Goal: Information Seeking & Learning: Learn about a topic

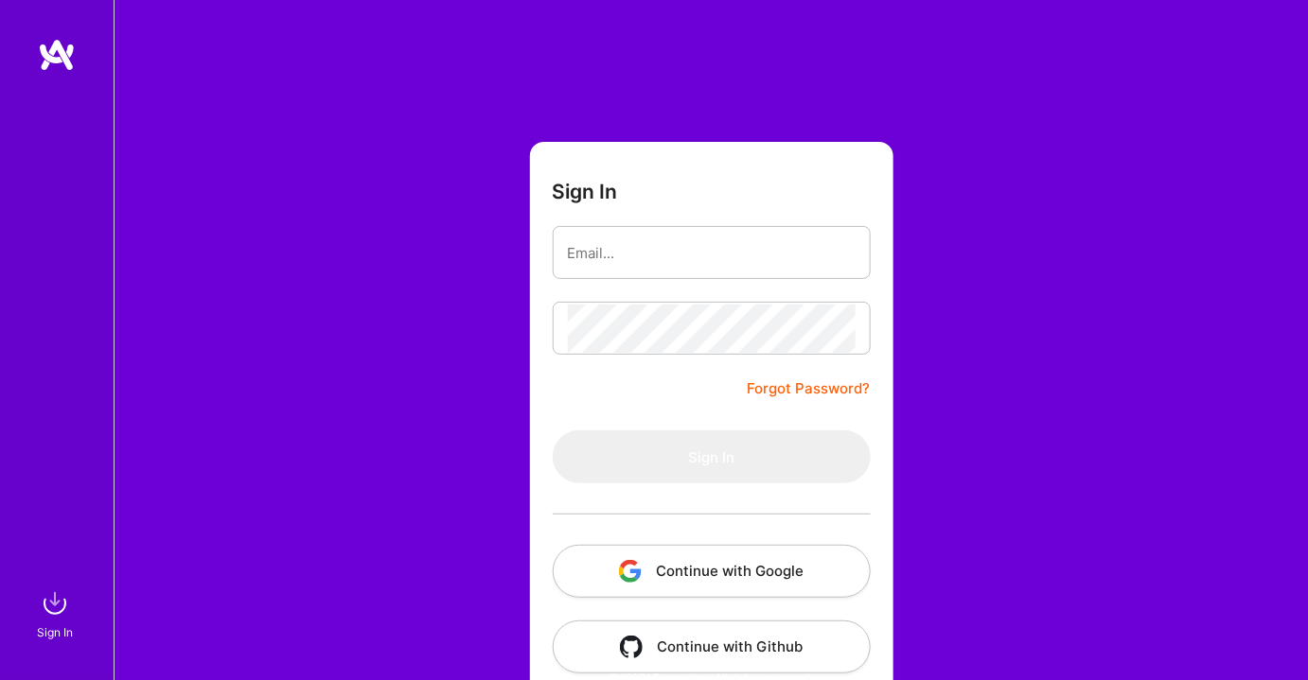
click at [727, 582] on button "Continue with Google" at bounding box center [712, 571] width 318 height 53
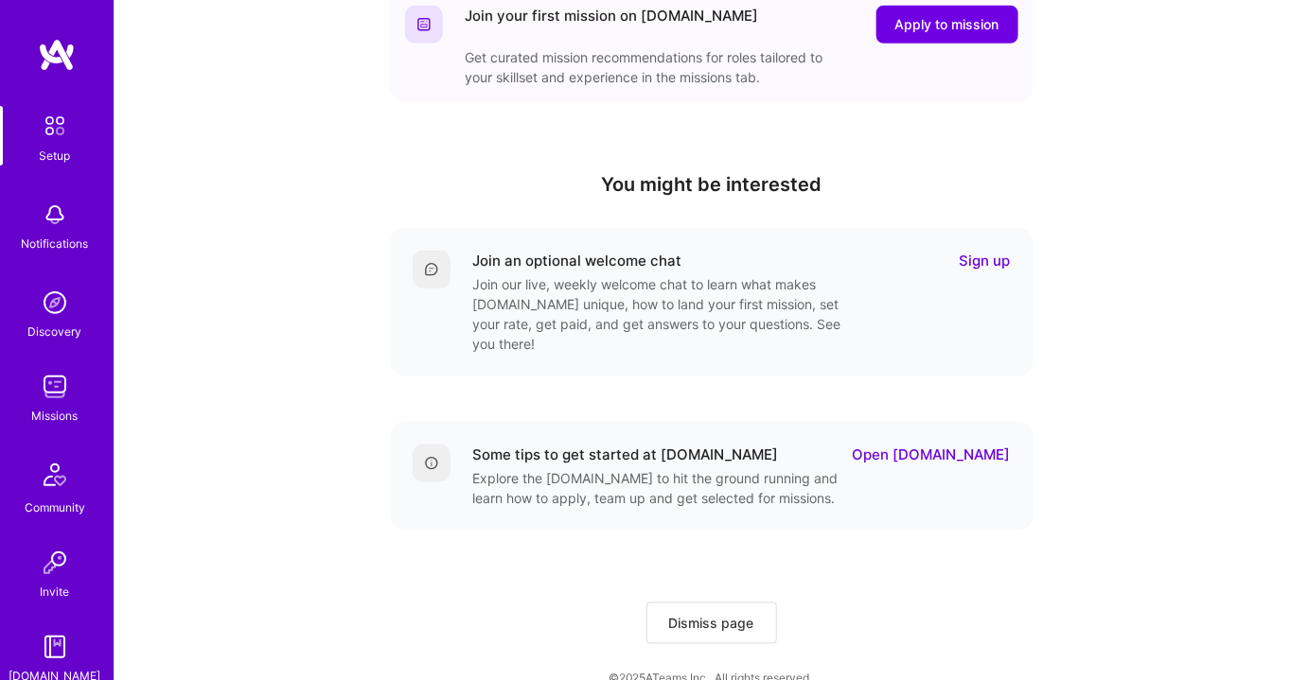
scroll to position [545, 0]
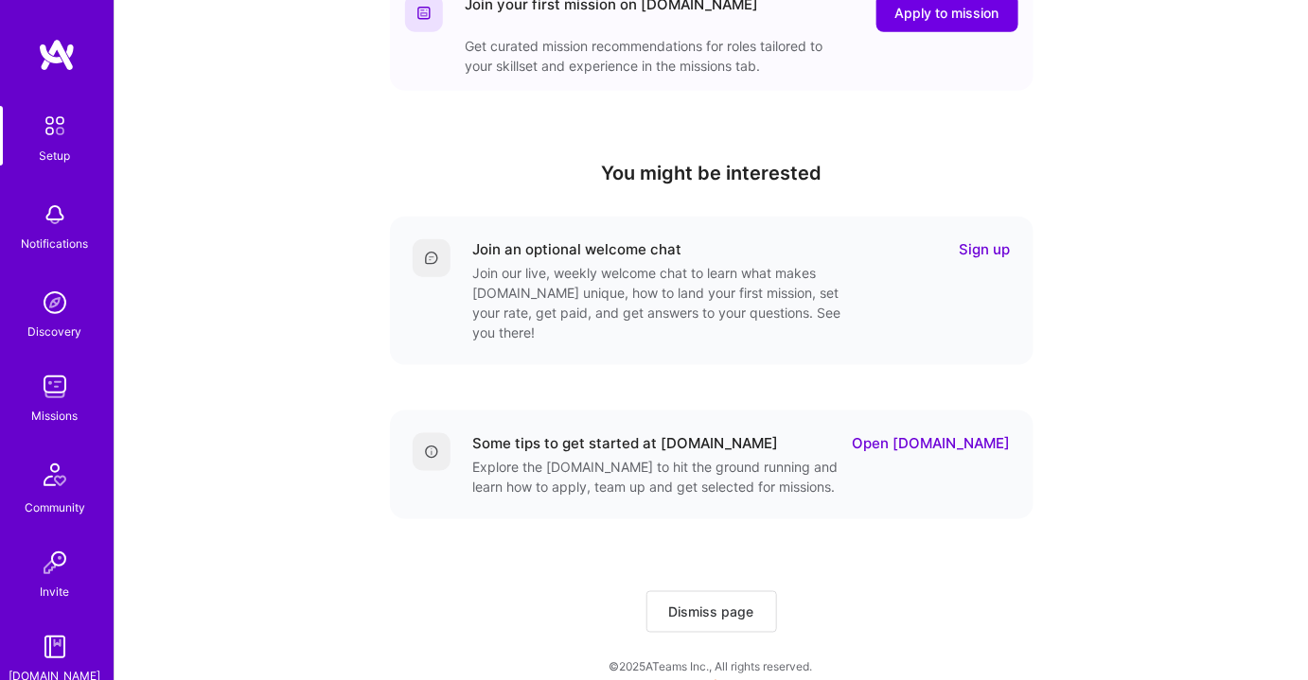
click at [40, 312] on img at bounding box center [55, 303] width 38 height 38
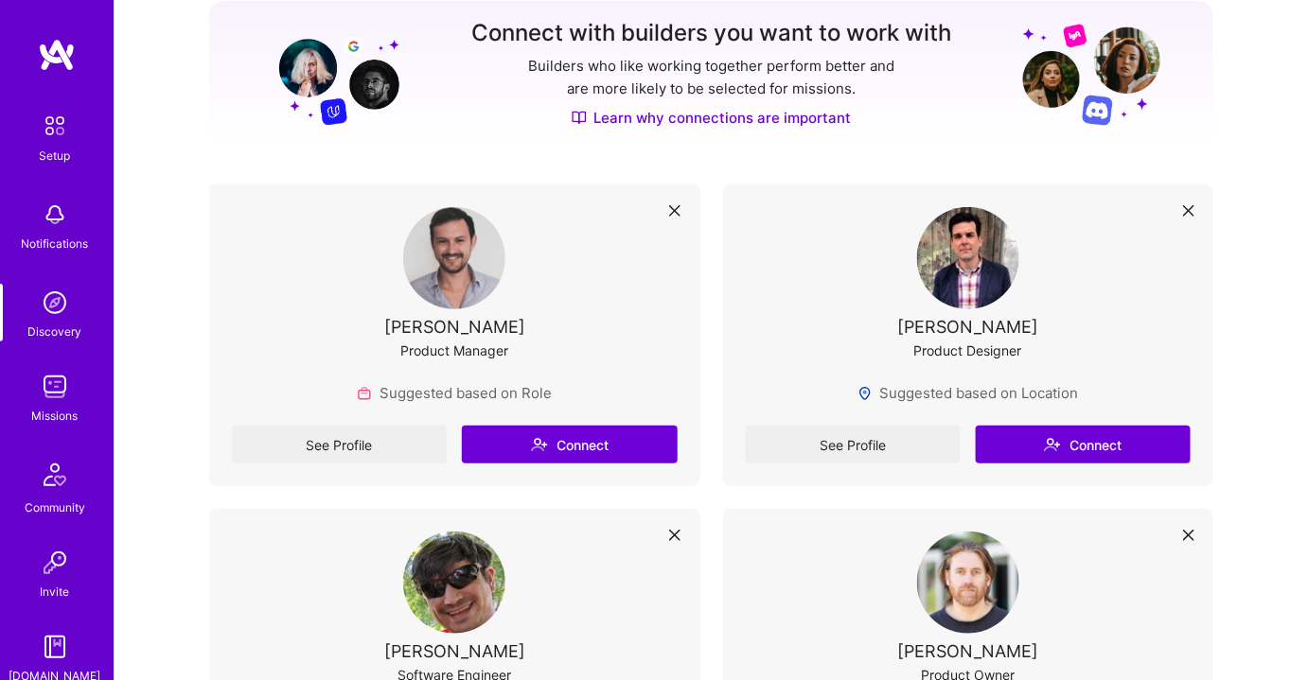
scroll to position [257, 0]
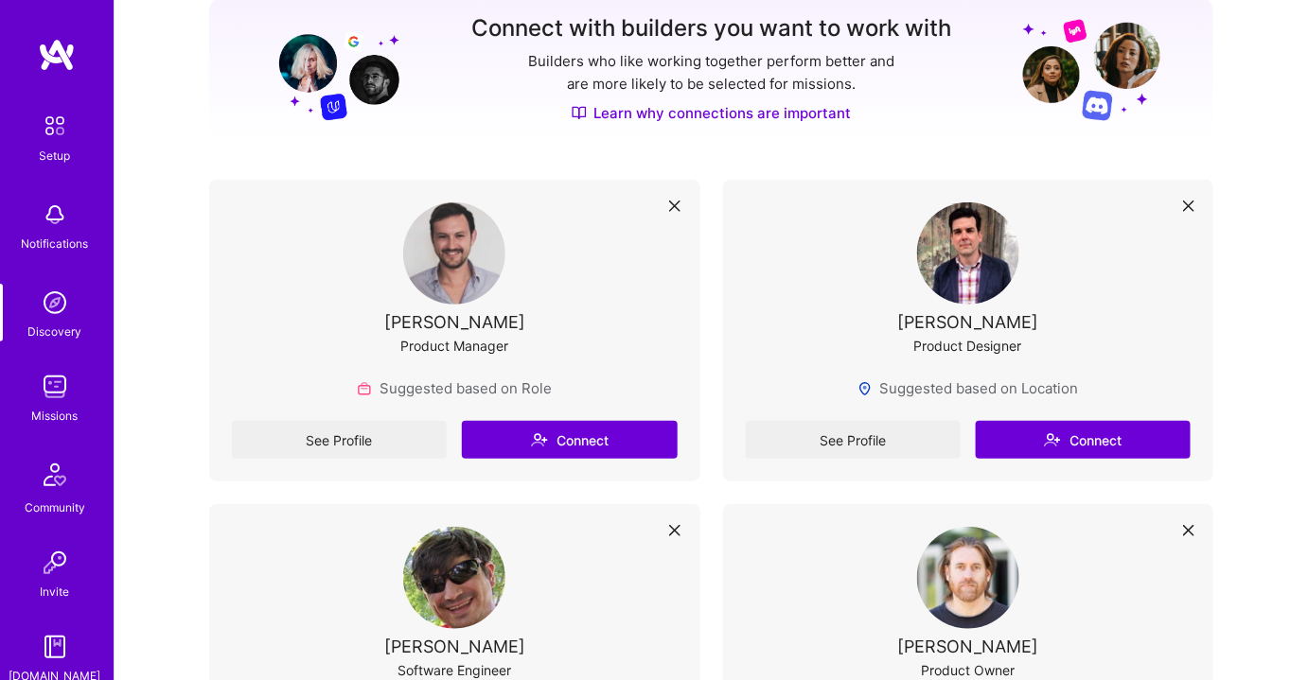
click at [57, 401] on img at bounding box center [55, 387] width 38 height 38
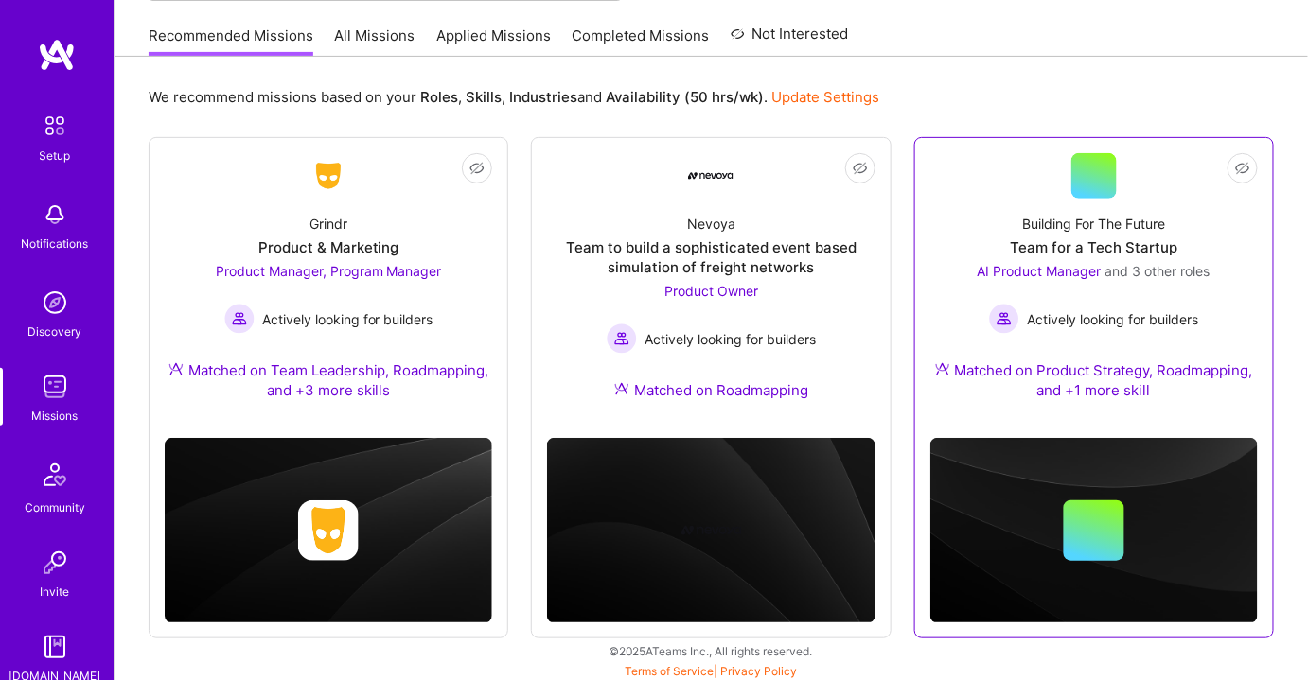
scroll to position [184, 0]
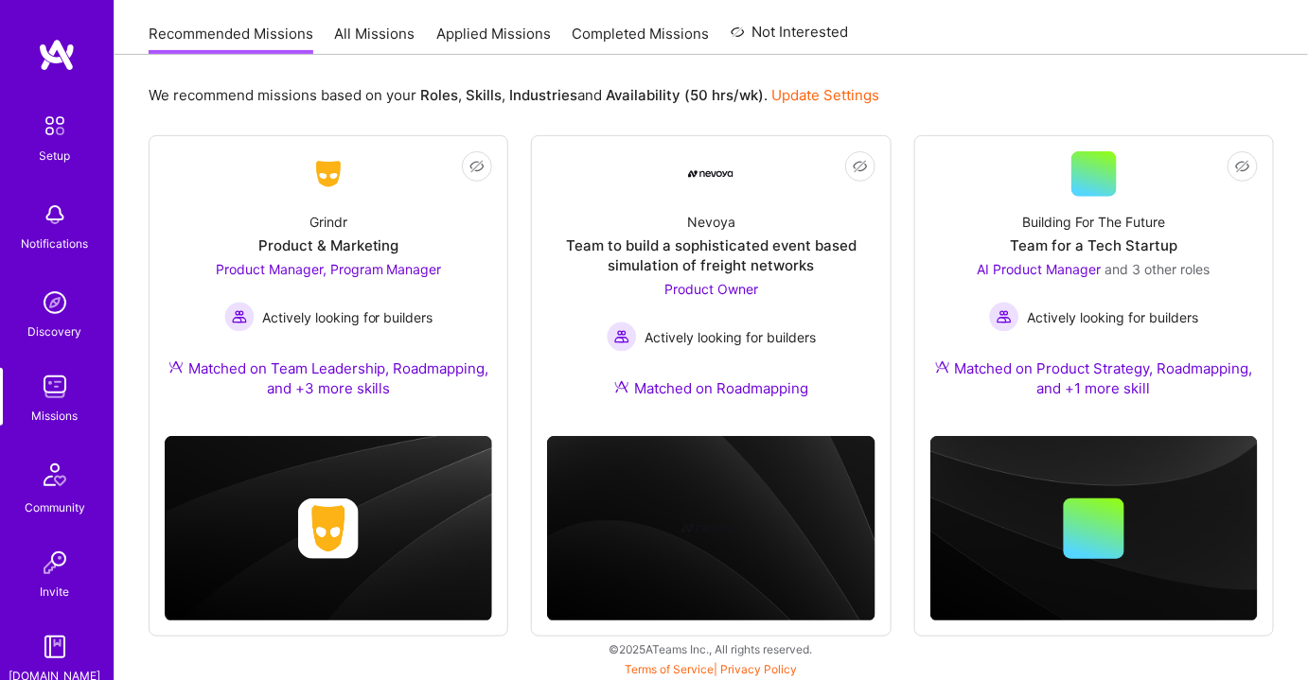
click at [1265, 104] on div "We recommend missions based on your Roles , Skills , Industries and Availabilit…" at bounding box center [711, 95] width 1125 height 35
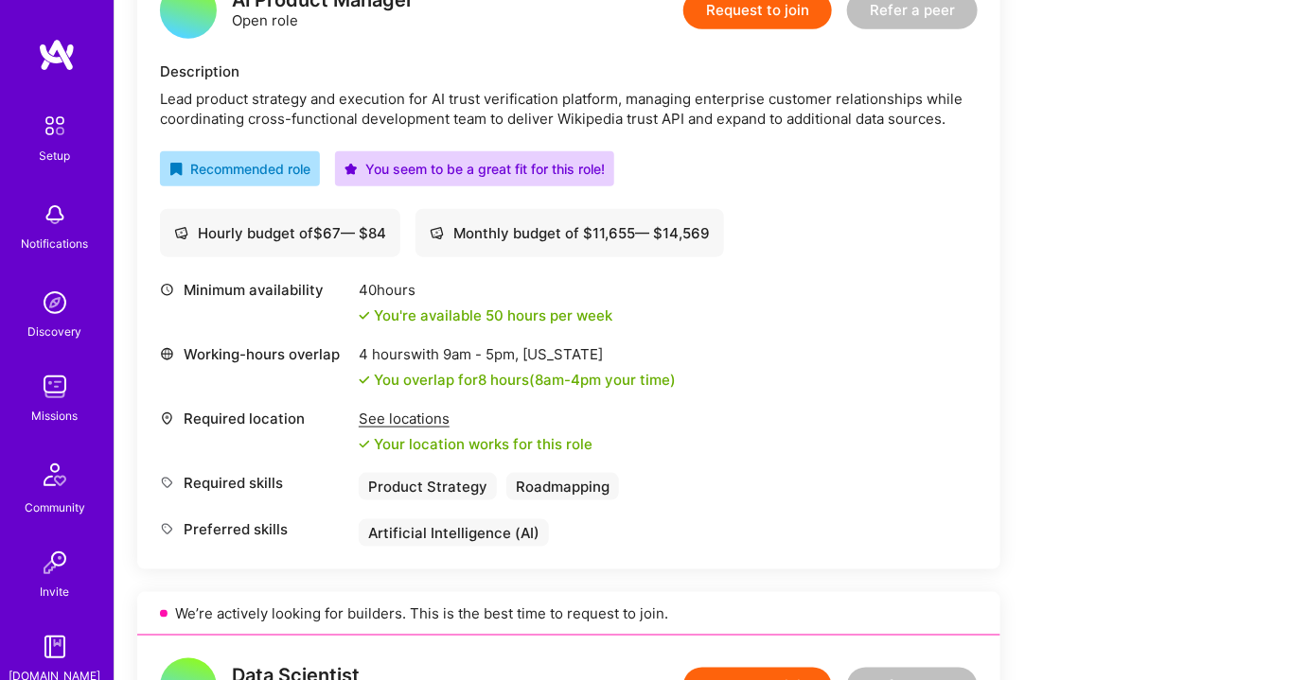
scroll to position [505, 0]
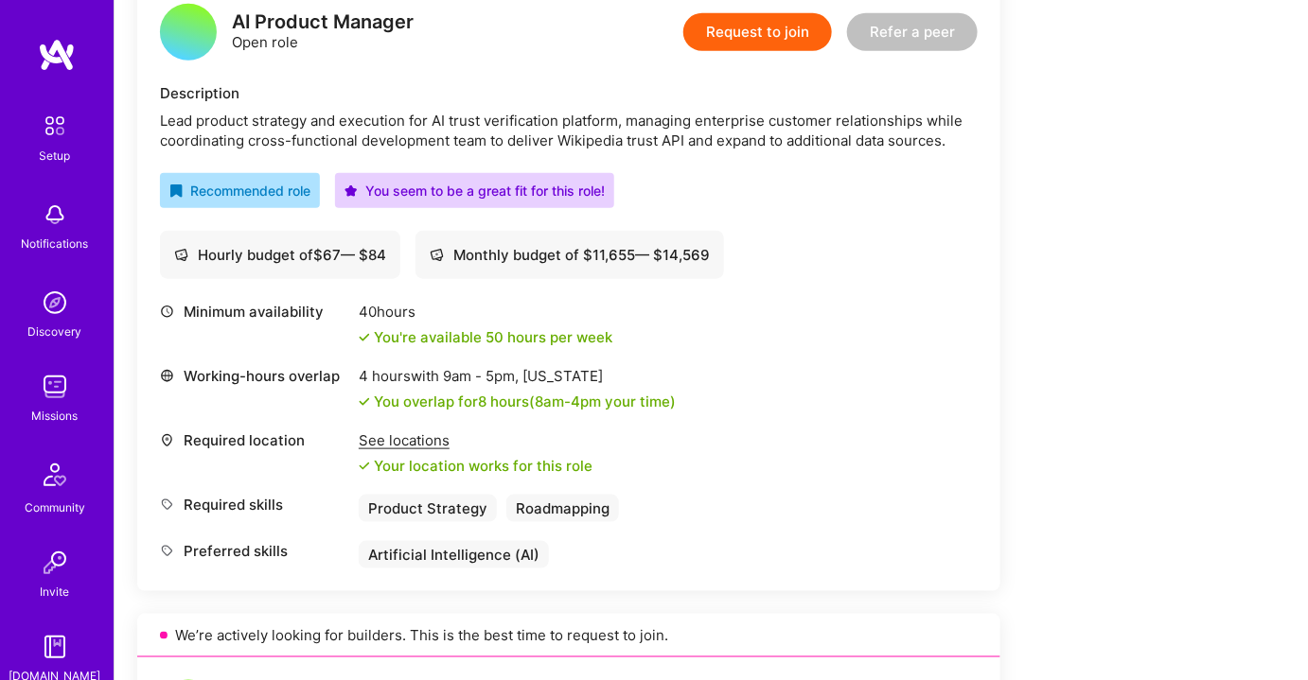
click at [555, 135] on div "Lead product strategy and execution for AI trust verification platform, managin…" at bounding box center [568, 131] width 817 height 40
click at [412, 437] on div "See locations" at bounding box center [476, 440] width 234 height 20
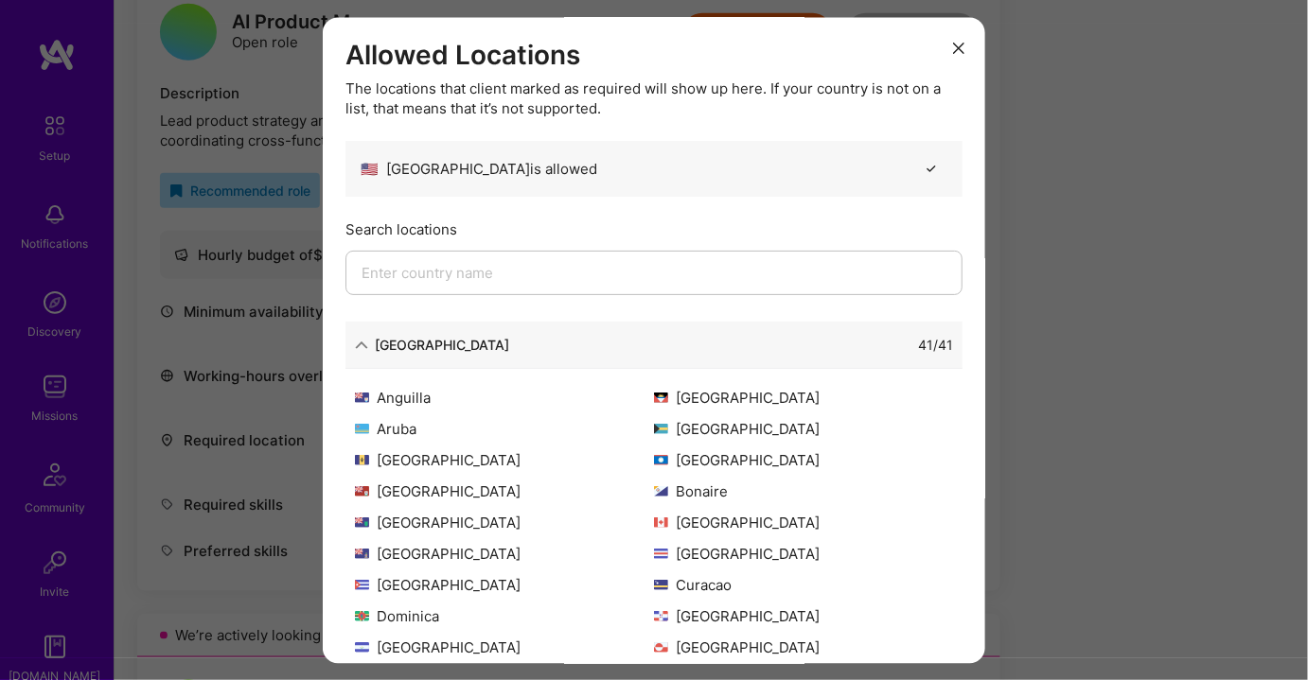
click at [953, 50] on icon "modal" at bounding box center [958, 49] width 11 height 11
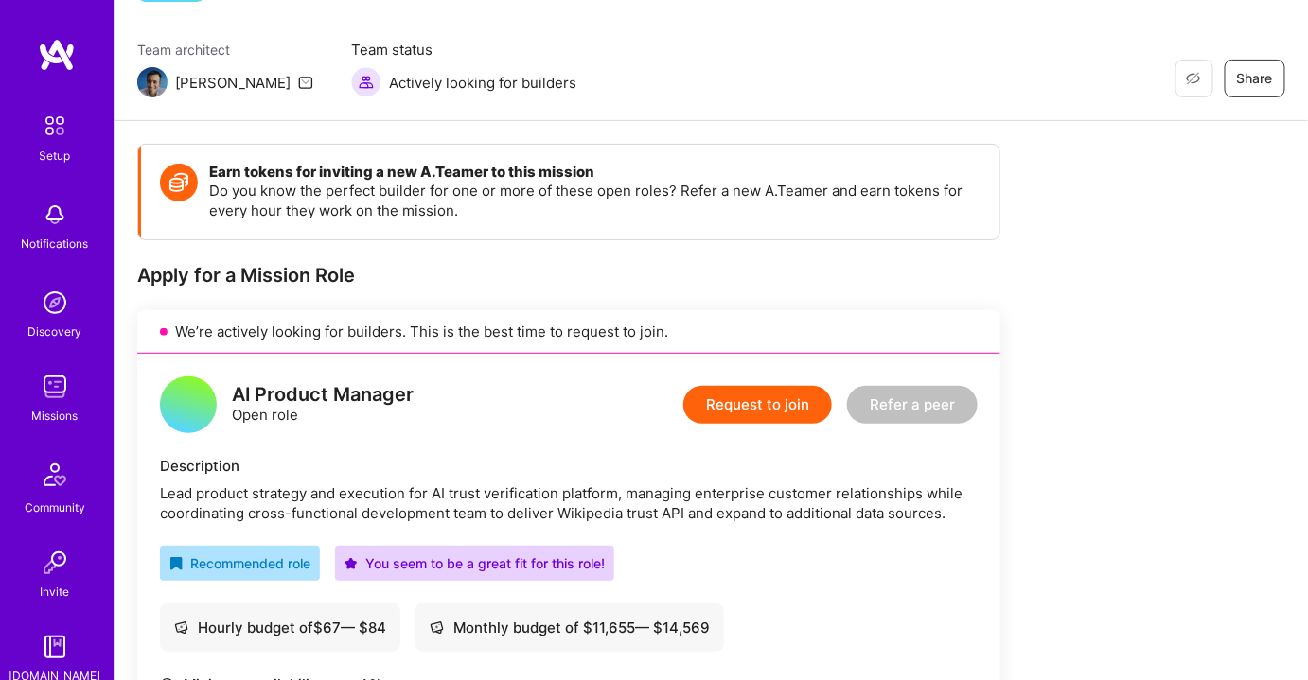
scroll to position [0, 0]
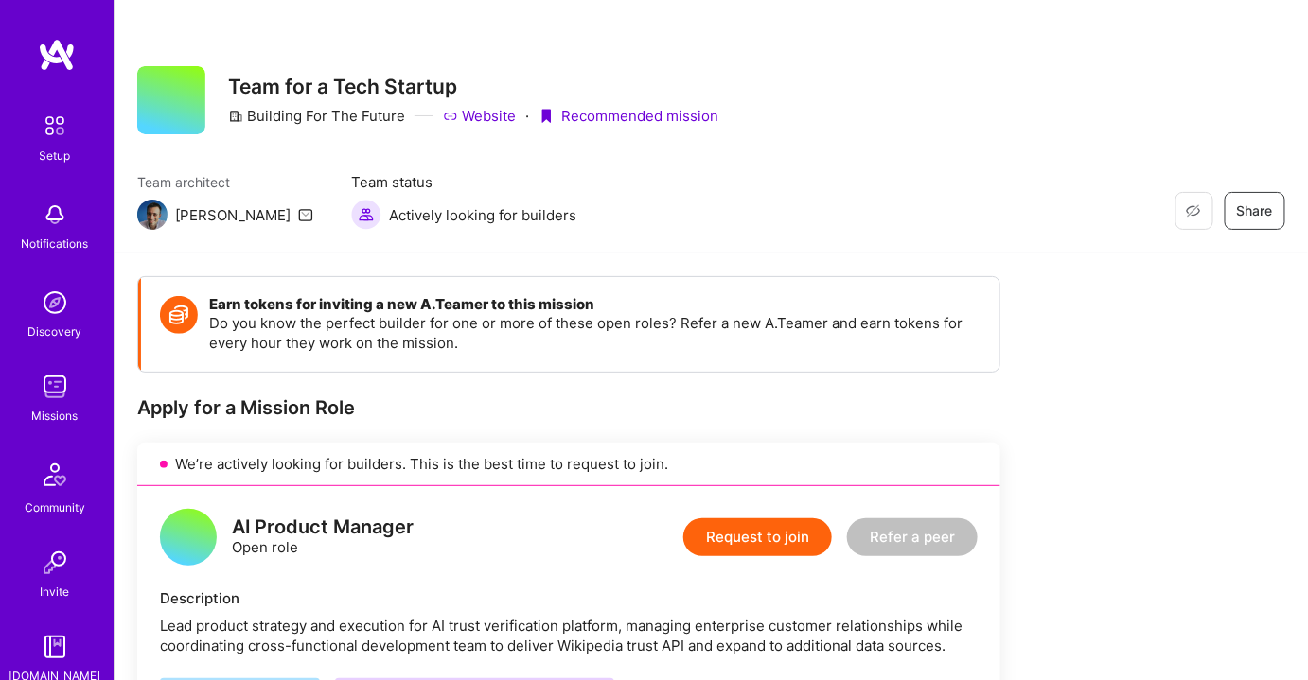
click at [37, 401] on img at bounding box center [55, 387] width 38 height 38
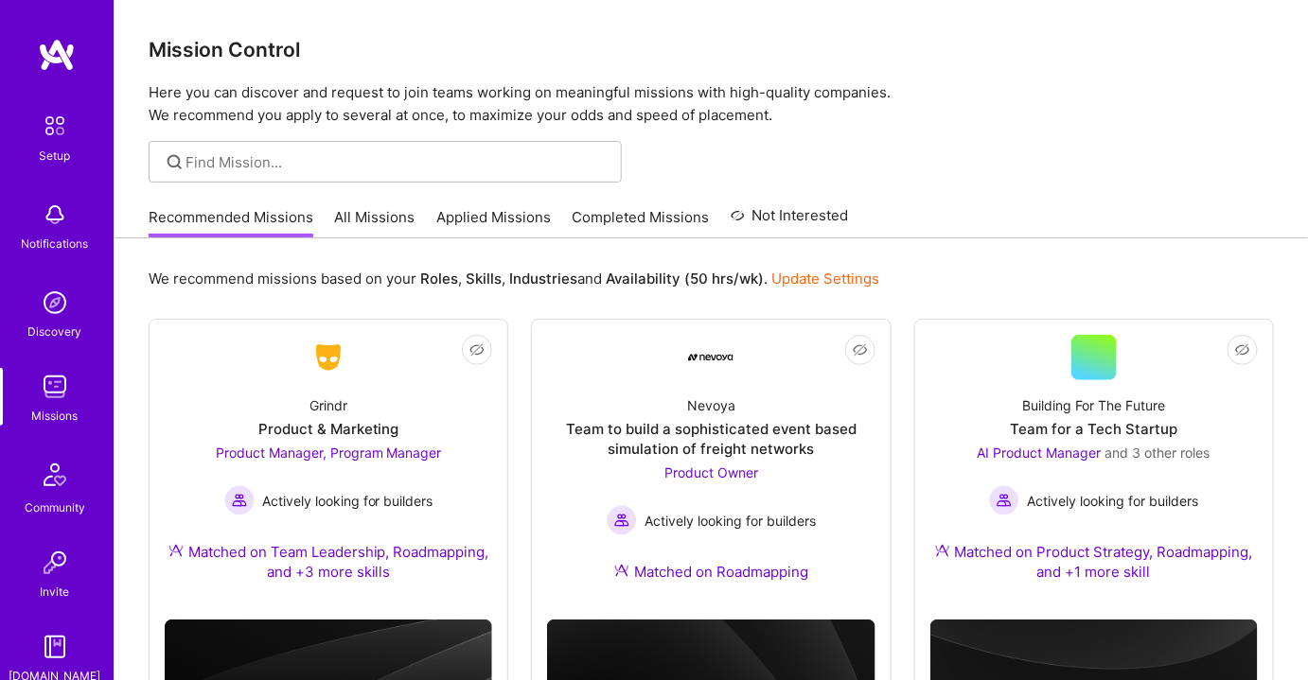
click at [360, 213] on link "All Missions" at bounding box center [375, 222] width 80 height 31
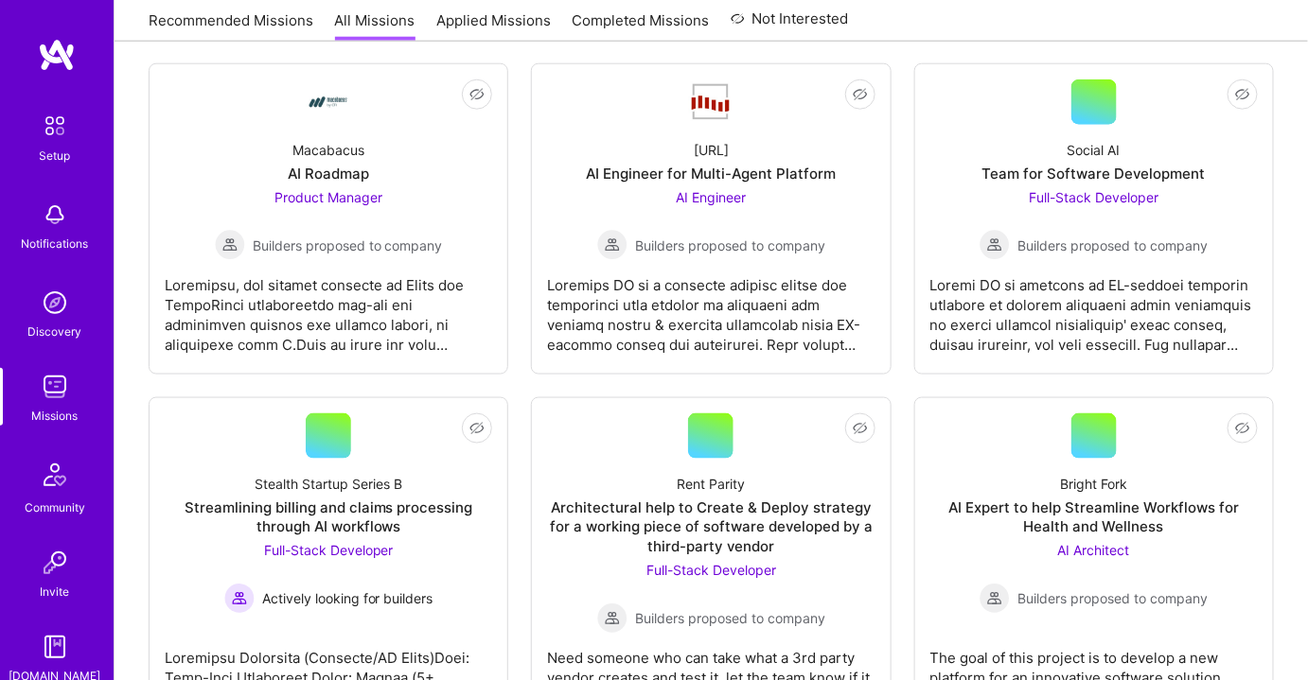
scroll to position [3096, 0]
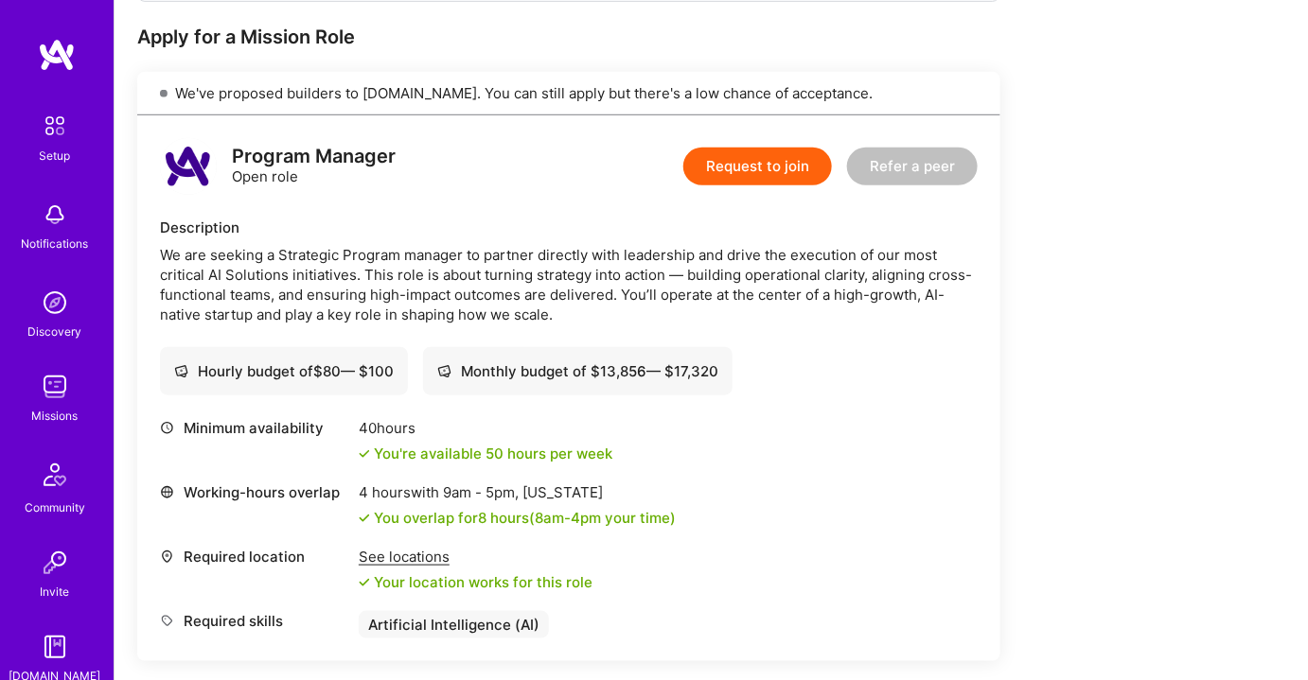
scroll to position [257, 0]
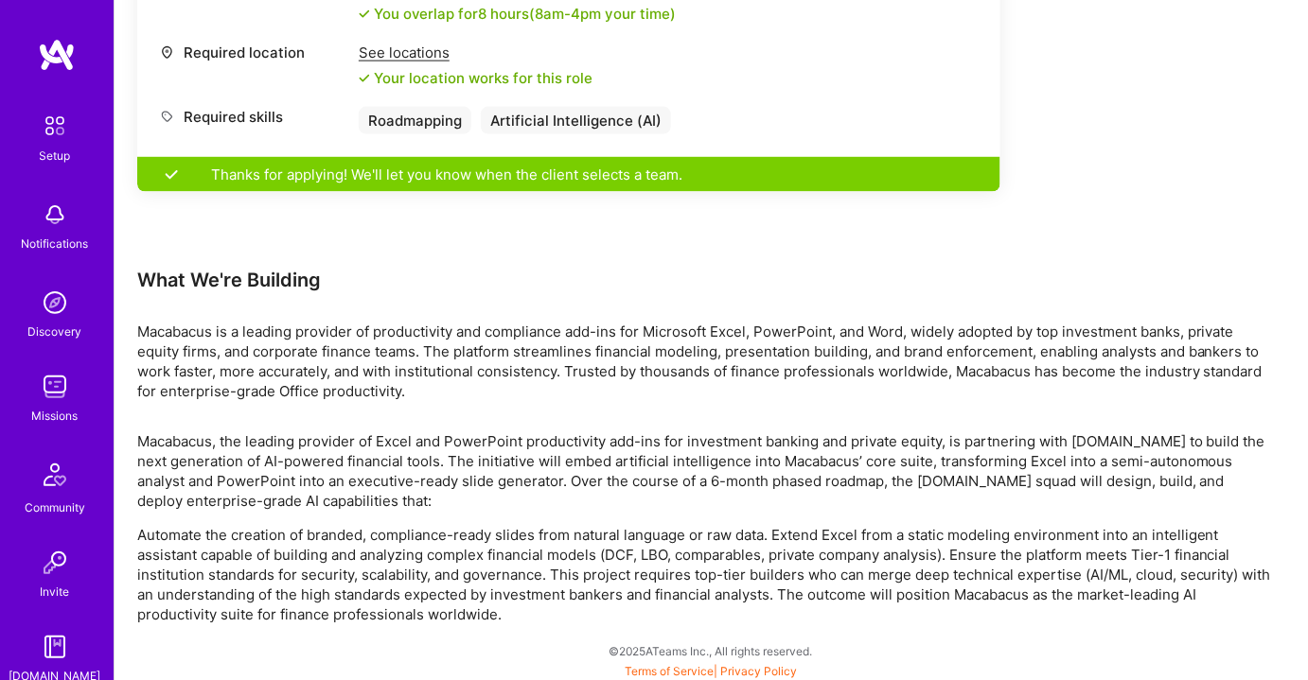
scroll to position [878, 0]
